Goal: Task Accomplishment & Management: Complete application form

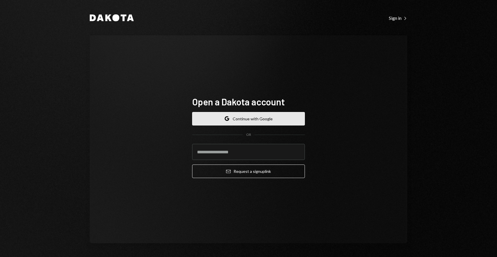
click at [257, 117] on button "Google Continue with Google" at bounding box center [248, 119] width 113 height 14
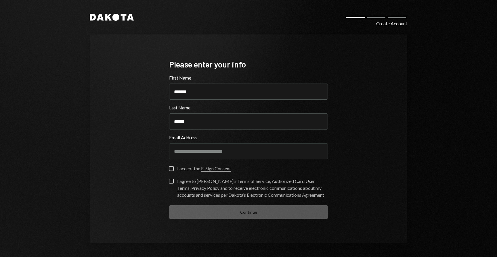
click at [175, 172] on div "I accept the E-Sign Consent" at bounding box center [248, 170] width 159 height 8
click at [172, 170] on button "I accept the E-Sign Consent" at bounding box center [171, 168] width 5 height 5
click at [171, 180] on button "I agree to [PERSON_NAME]’s Terms of Service , Authorized Card User Terms , Priv…" at bounding box center [171, 181] width 5 height 5
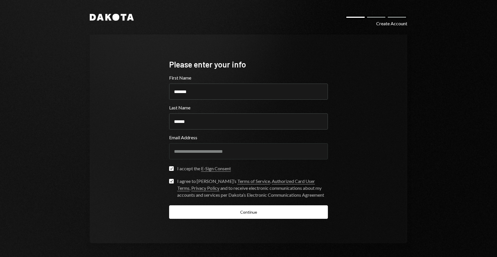
click at [232, 218] on button "Continue" at bounding box center [248, 213] width 159 height 14
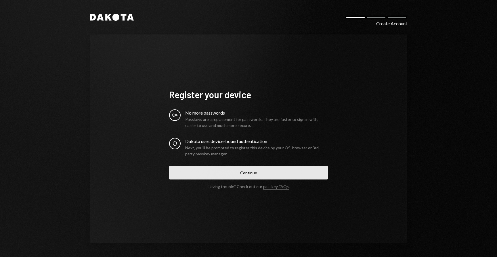
click at [233, 175] on button "Continue" at bounding box center [248, 173] width 159 height 14
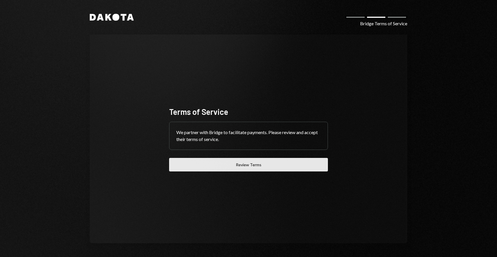
click at [282, 163] on button "Review Terms" at bounding box center [248, 165] width 159 height 14
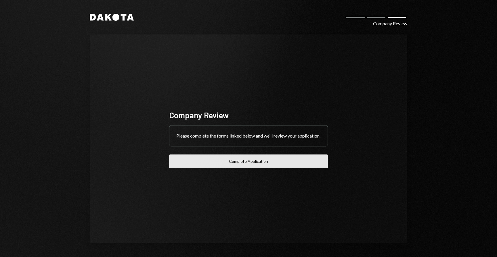
click at [225, 159] on button "Complete Application" at bounding box center [248, 162] width 159 height 14
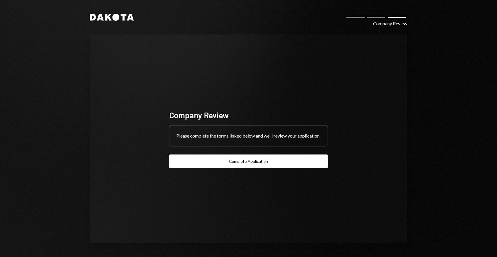
click at [257, 173] on div "Company Review Please complete the forms linked below and we'll review your app…" at bounding box center [248, 139] width 172 height 105
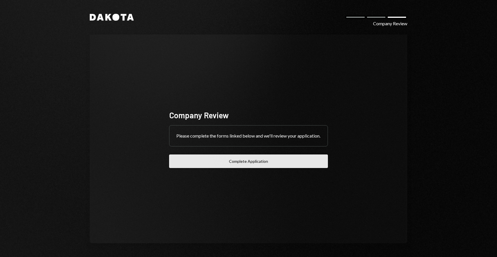
click at [260, 168] on button "Complete Application" at bounding box center [248, 162] width 159 height 14
